Goal: Find specific page/section: Find specific page/section

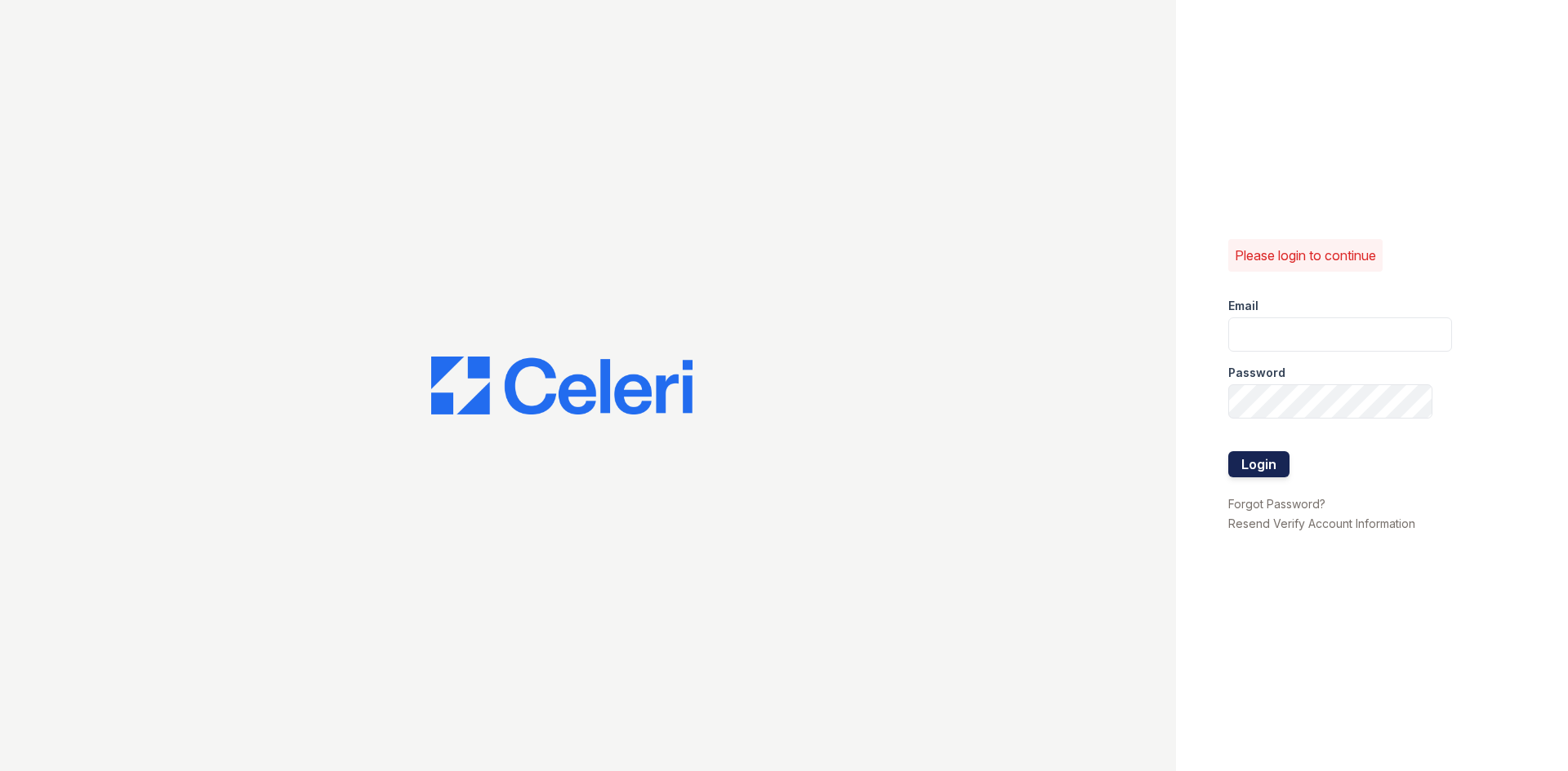
type input "[EMAIL_ADDRESS][DOMAIN_NAME]"
click at [1269, 464] on button "Login" at bounding box center [1259, 465] width 61 height 26
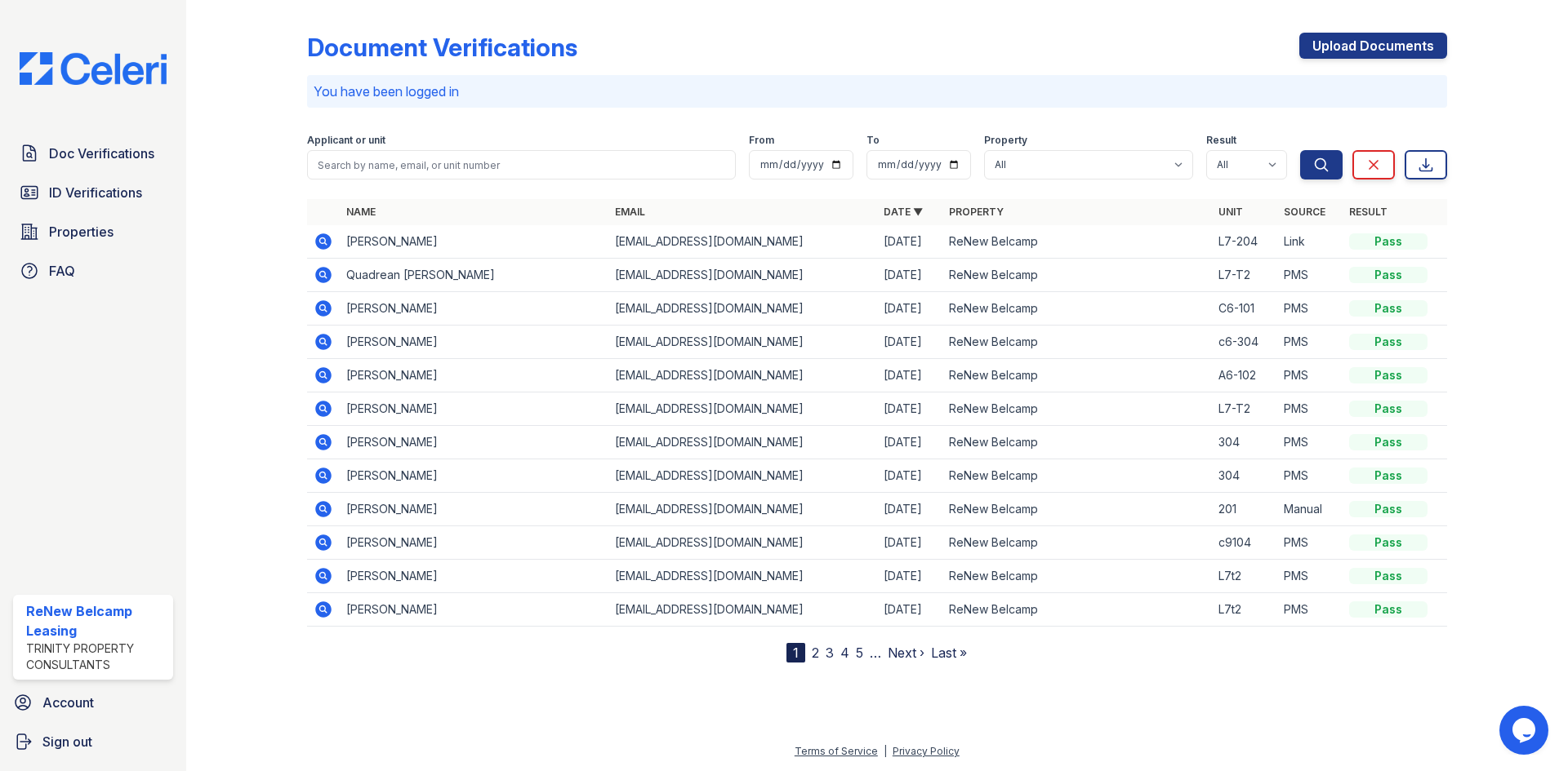
click at [813, 655] on link "2" at bounding box center [816, 652] width 7 height 16
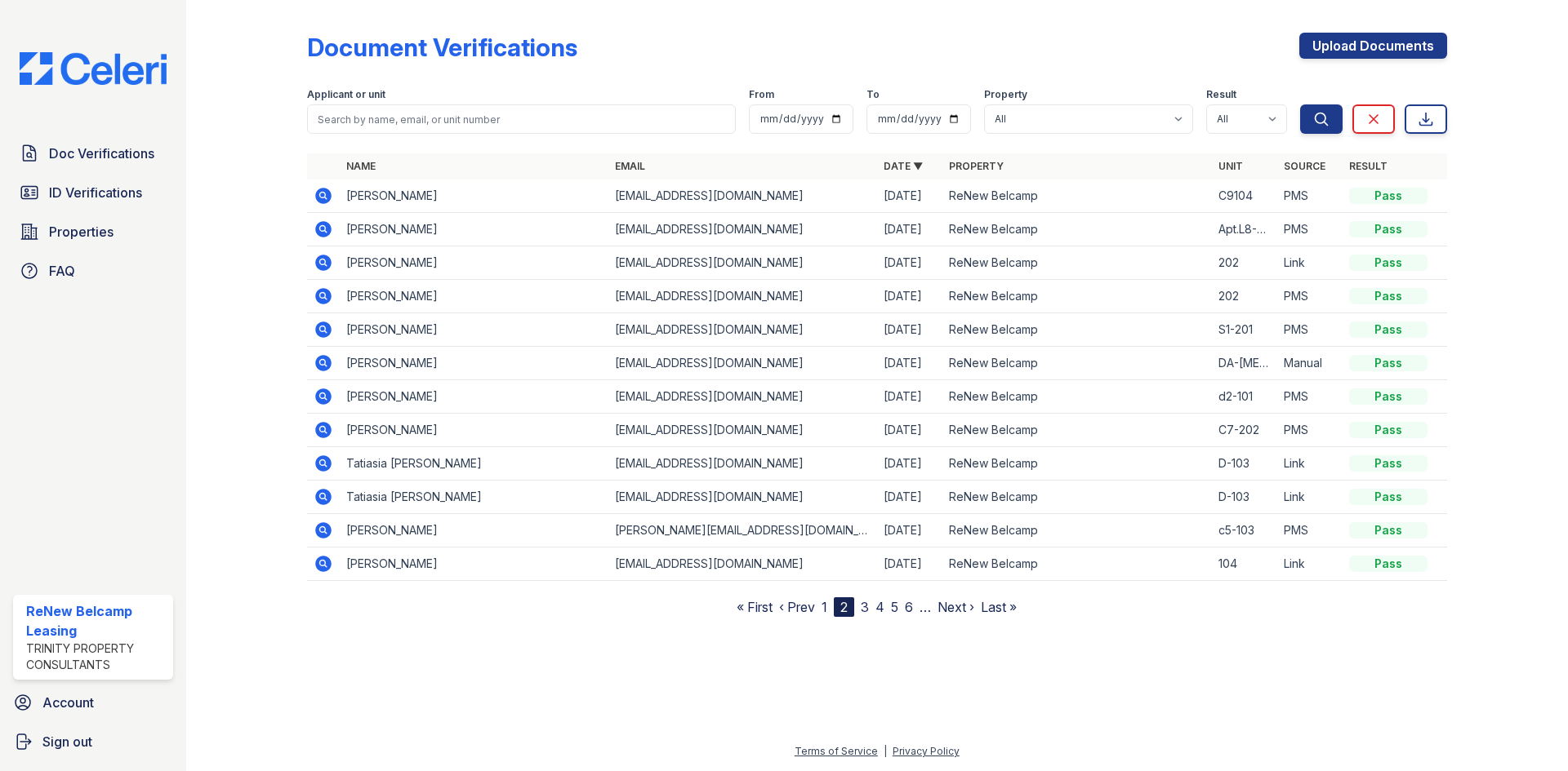
click at [828, 604] on link "1" at bounding box center [824, 607] width 6 height 16
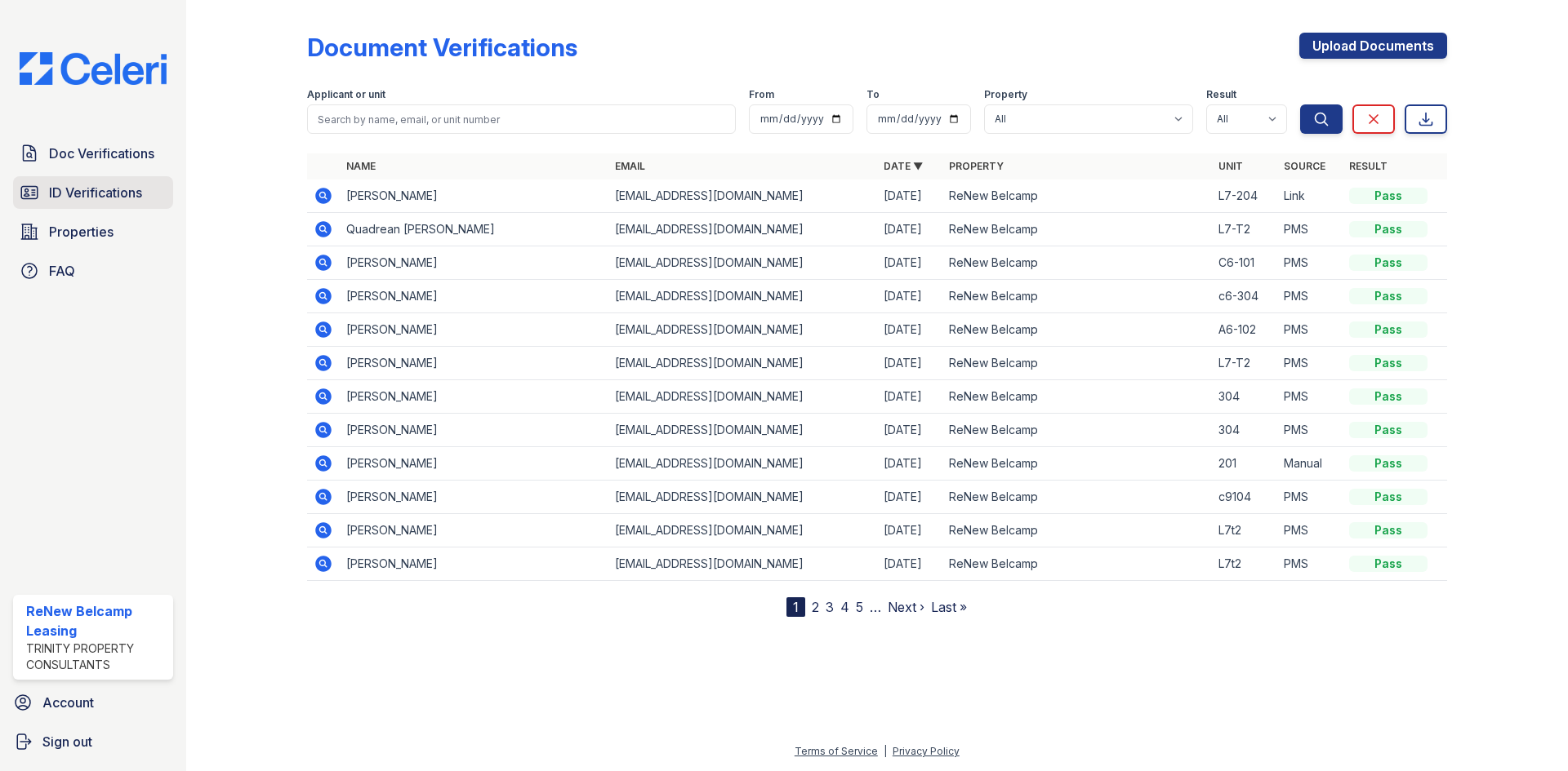
click at [111, 204] on link "ID Verifications" at bounding box center [93, 193] width 160 height 33
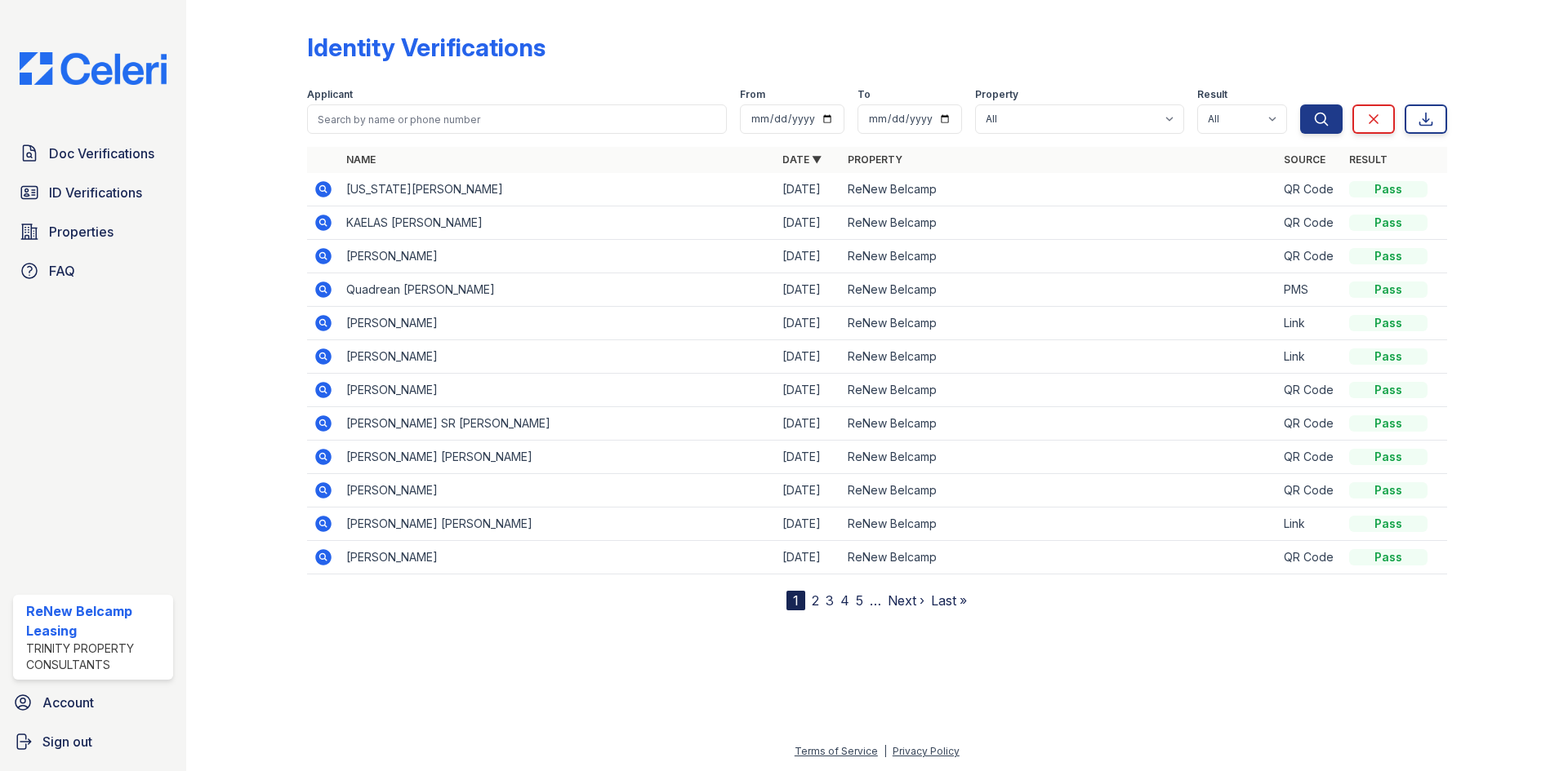
click at [816, 599] on link "2" at bounding box center [816, 601] width 7 height 16
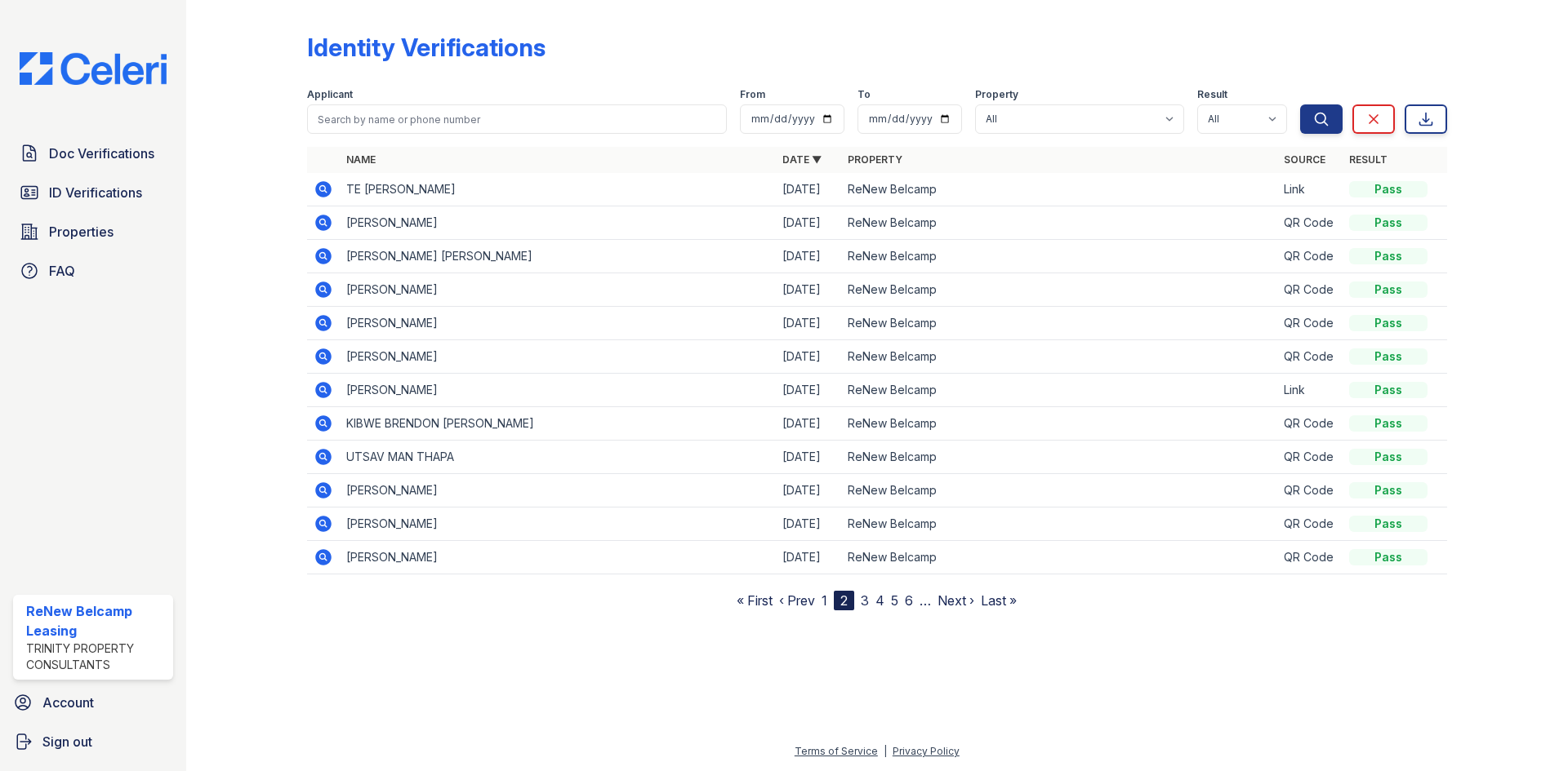
click at [829, 597] on nav "« First ‹ Prev 1 2 3 4 5 6 … Next › Last »" at bounding box center [877, 601] width 281 height 20
click at [828, 597] on nav "« First ‹ Prev 1 2 3 4 5 6 … Next › Last »" at bounding box center [877, 601] width 281 height 20
click at [828, 604] on link "1" at bounding box center [824, 601] width 6 height 16
